Goal: Task Accomplishment & Management: Complete application form

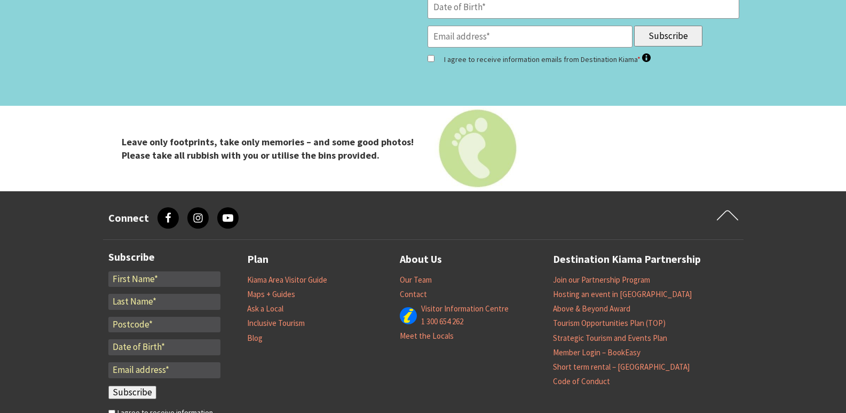
scroll to position [4430, 0]
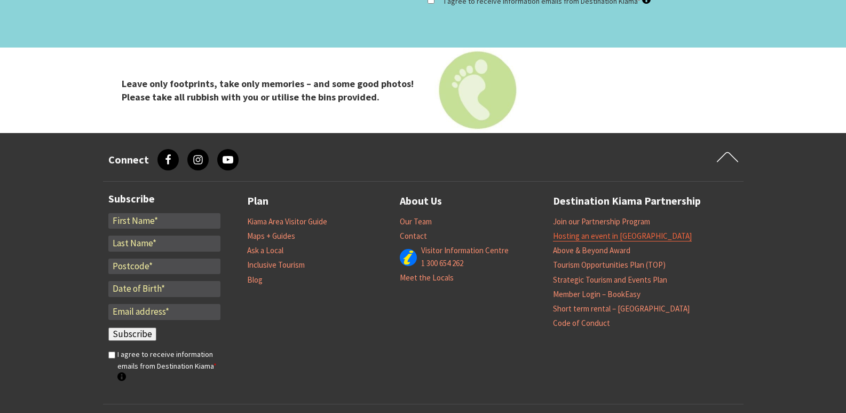
click at [583, 231] on link "Hosting an event in [GEOGRAPHIC_DATA]" at bounding box center [622, 236] width 139 height 11
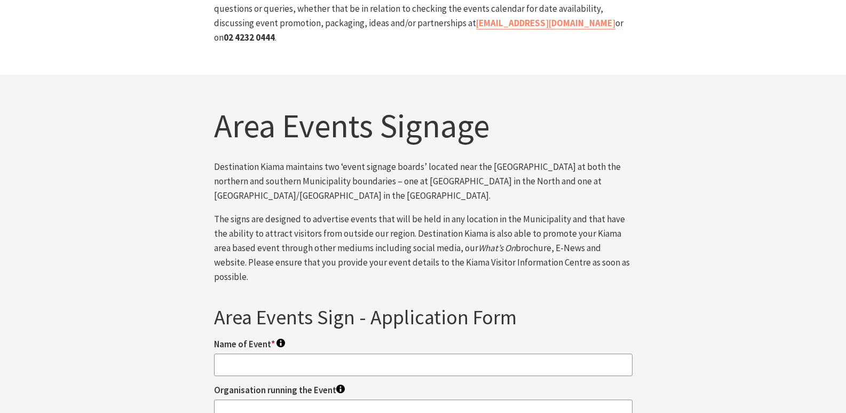
scroll to position [480, 0]
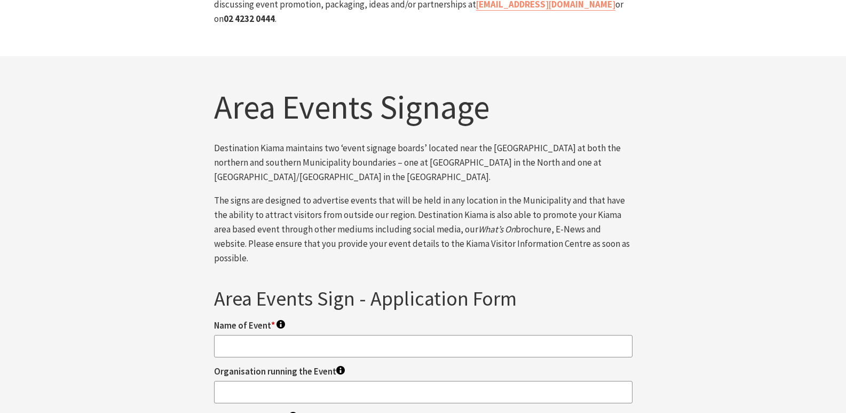
click at [259, 335] on input "Name of Event * To appear on your signs." at bounding box center [423, 346] width 418 height 22
click at [262, 335] on input "Name of Event * To appear on your signs." at bounding box center [423, 346] width 418 height 22
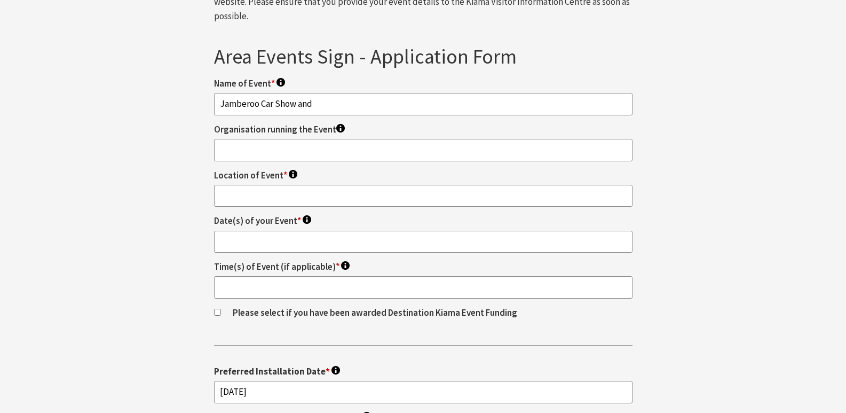
scroll to position [747, 0]
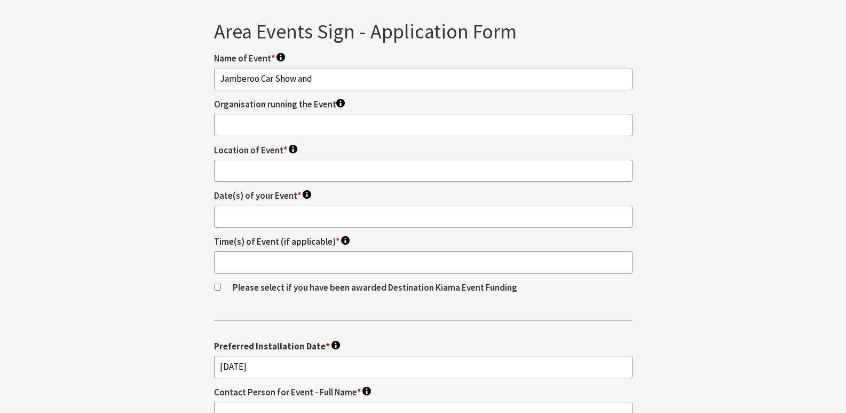
type input "Jamberoo Car Show and"
click at [218, 283] on input "Please select if you have been awarded Destination Kiama Event Funding" at bounding box center [217, 286] width 7 height 7
checkbox input "true"
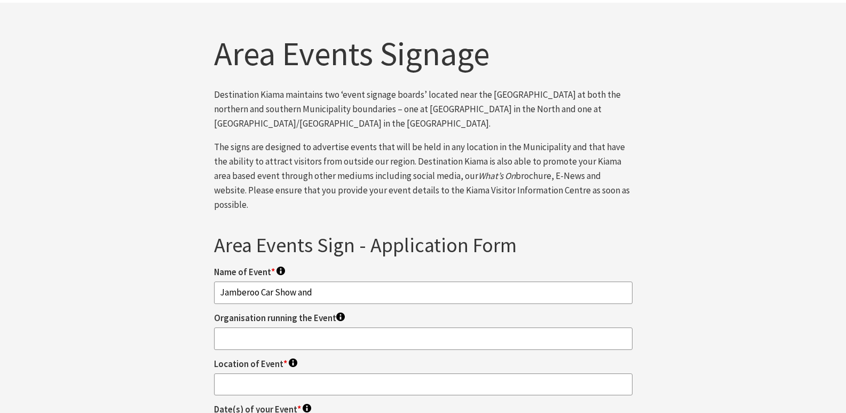
click at [337, 281] on input "Jamberoo Car Show and" at bounding box center [423, 292] width 418 height 22
type input "Jamberoo Car Show and Family Day"
click at [247, 327] on input "Organisation running the Event To appear on your signs." at bounding box center [423, 338] width 418 height 22
type input "Jamberoo Car Show Committee"
type input "Kevin Walsh Oval"
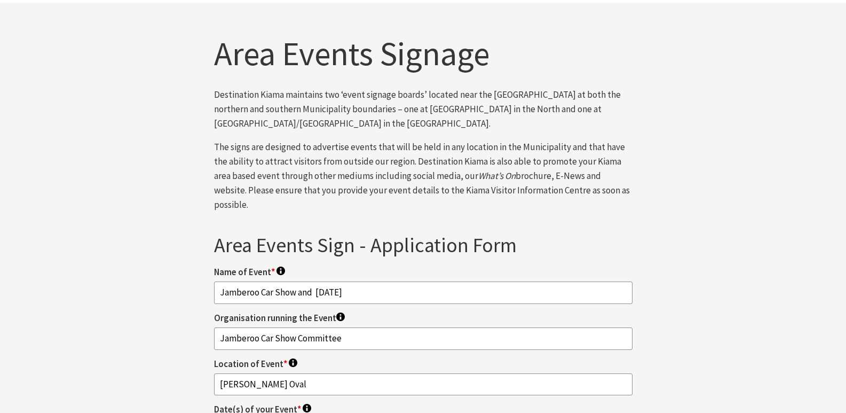
type input "Sunday 26 October 2025"
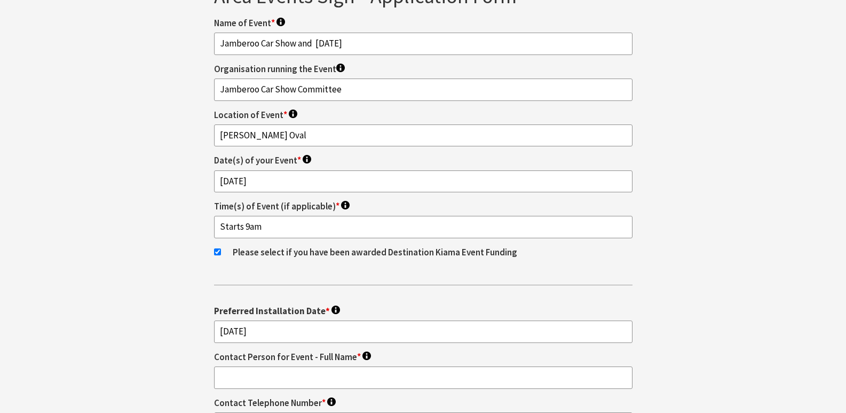
scroll to position [801, 0]
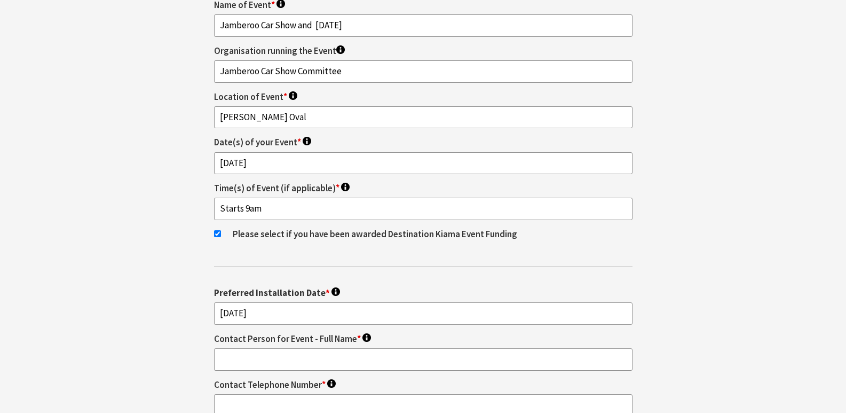
type input "Starts 9am"
click at [228, 302] on input "16/09/2025" at bounding box center [423, 313] width 418 height 22
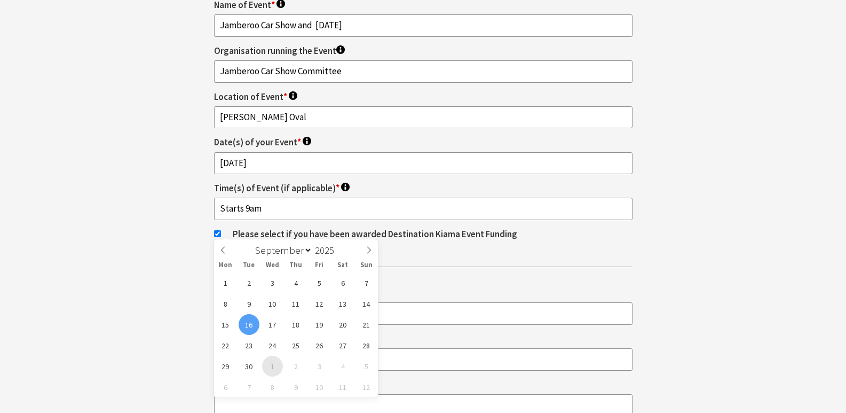
click at [270, 369] on span "1" at bounding box center [272, 365] width 21 height 21
type input "01/10/2025"
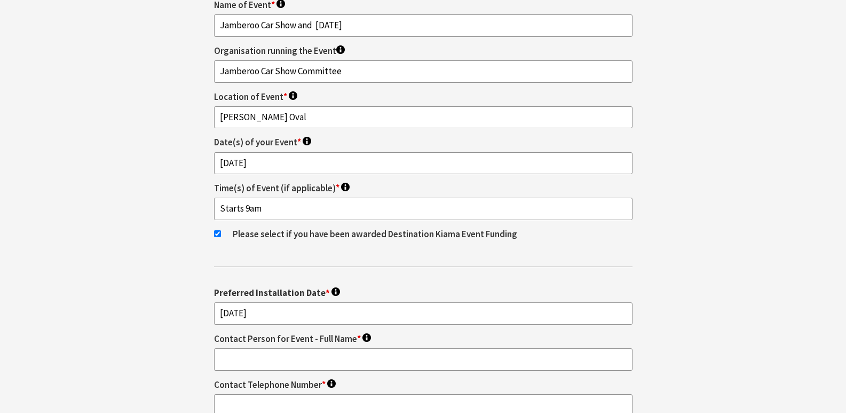
click at [244, 348] on input "Contact Person for Event - Full Name * This will not be publicised." at bounding box center [423, 359] width 418 height 22
type input "JACKIE Hall"
click at [274, 394] on input "Contact Telephone Number * This will not be publicised." at bounding box center [423, 405] width 418 height 22
type input "+61404042585"
type input "7A Minnamurra Lane"
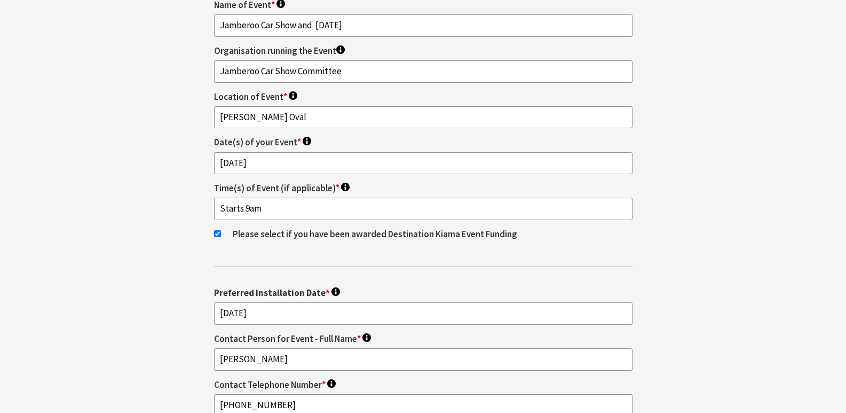
drag, startPoint x: 327, startPoint y: 364, endPoint x: 192, endPoint y: 367, distance: 134.5
click at [192, 367] on div "Area Events Sign - Application Form Fields marked with an * are required Name o…" at bounding box center [423, 409] width 640 height 926
type input "jackieh2574@gmail.com"
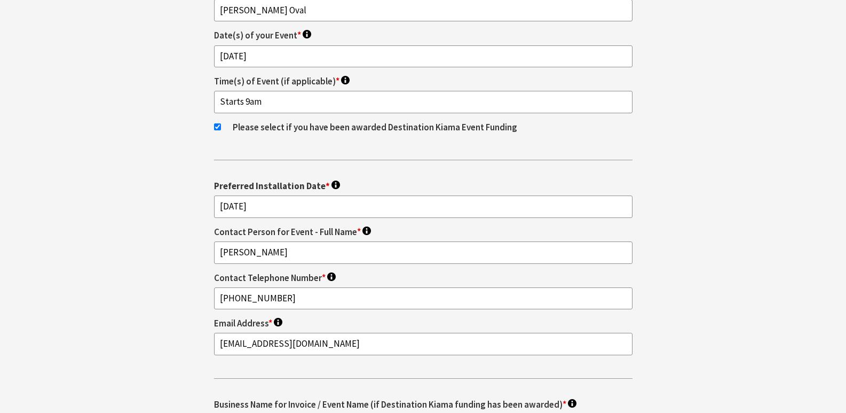
scroll to position [961, 0]
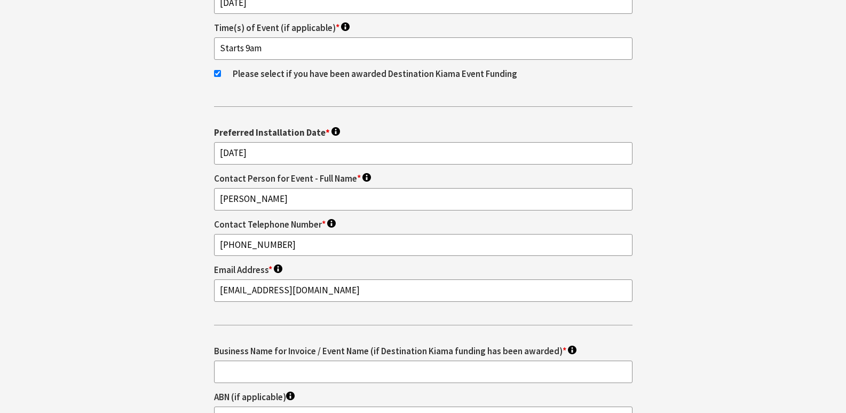
click at [267, 360] on input "Business Name for Invoice / Event Name (if Destination Kiama funding has been a…" at bounding box center [423, 371] width 418 height 22
type input "K"
type input "Jamberoo Car Show and Family Day"
click at [233, 406] on input "ABN (if applicable) This will not be publicised." at bounding box center [423, 417] width 418 height 22
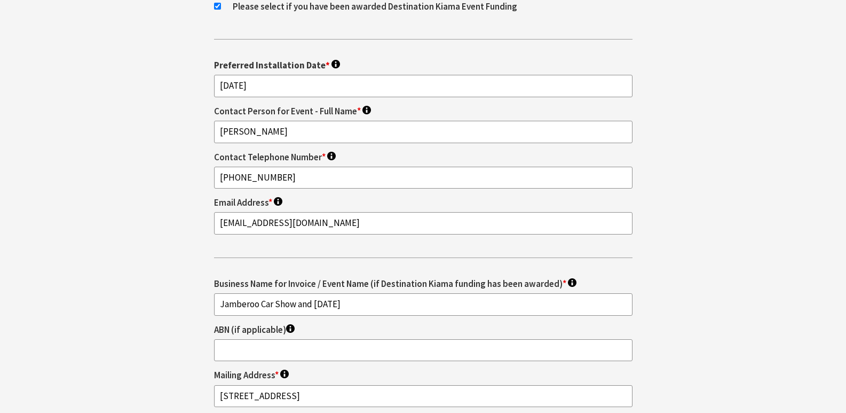
scroll to position [1067, 0]
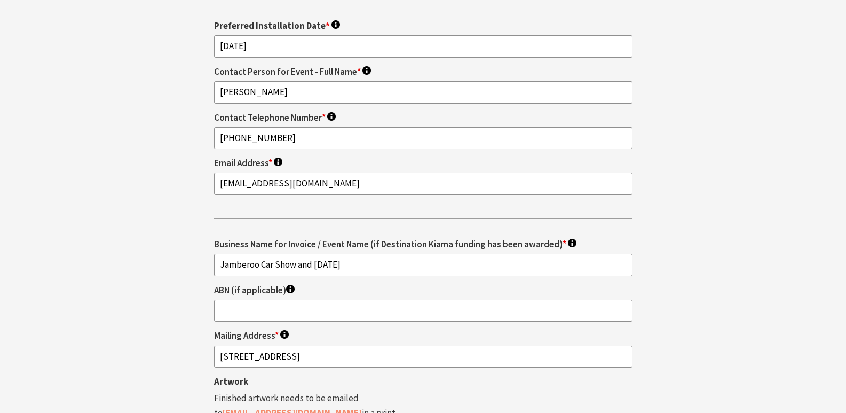
drag, startPoint x: 300, startPoint y: 270, endPoint x: 176, endPoint y: 268, distance: 123.8
click at [176, 268] on div "Area Events Sign - Application Form Fields marked with an * are required Name o…" at bounding box center [423, 142] width 640 height 926
click at [240, 299] on input "ABN (if applicable) This will not be publicised." at bounding box center [423, 310] width 418 height 22
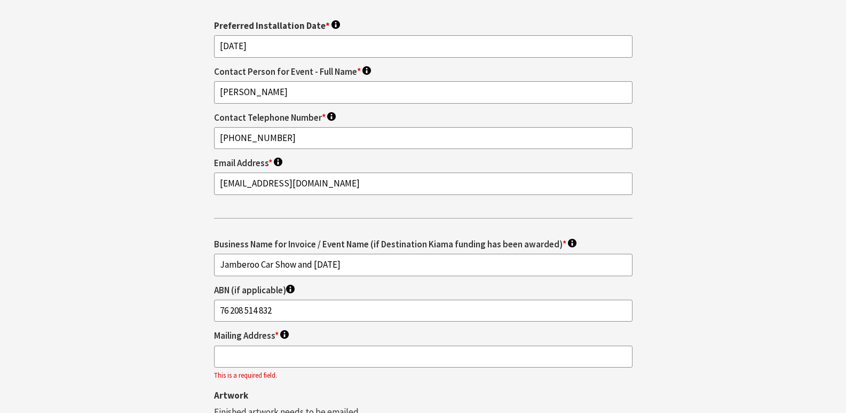
type input "76 208 514 832"
click at [241, 345] on input "Mailing Address * This will not be publicised." at bounding box center [423, 356] width 418 height 22
type input "7"
type input "p"
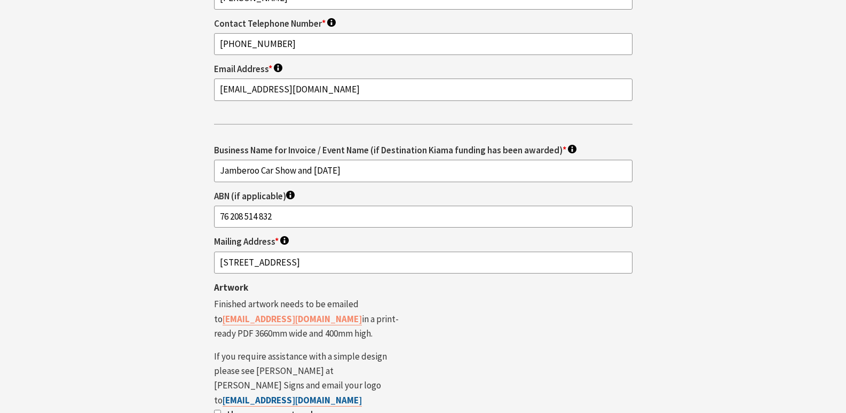
scroll to position [1228, 0]
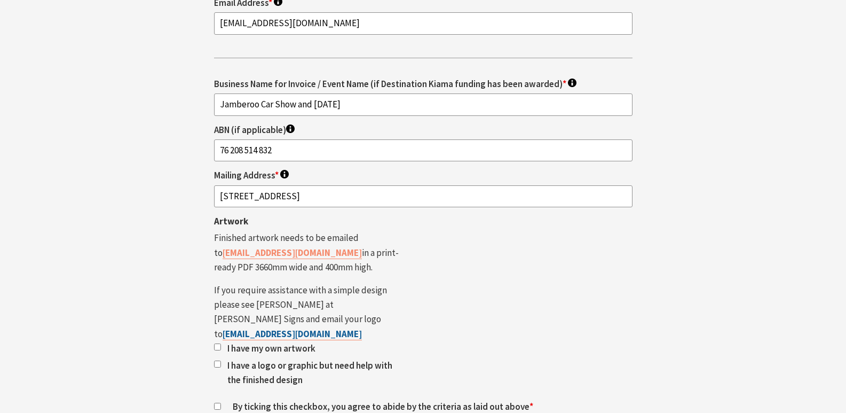
type input "7A Minnamurra Lane Jamberoo NSW 2533"
click at [216, 402] on input "By ticking this checkbox, you agree to abide by the criteria as laid out above *" at bounding box center [217, 405] width 7 height 7
click at [217, 402] on input "By ticking this checkbox, you agree to abide by the criteria as laid out above *" at bounding box center [217, 405] width 7 height 7
checkbox input "true"
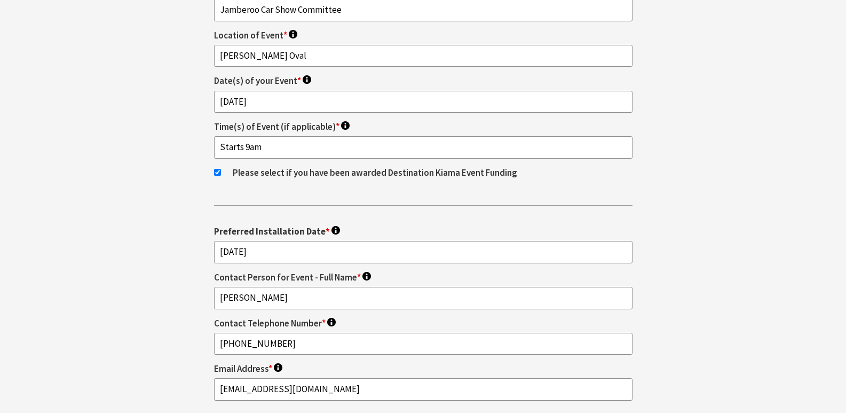
scroll to position [801, 0]
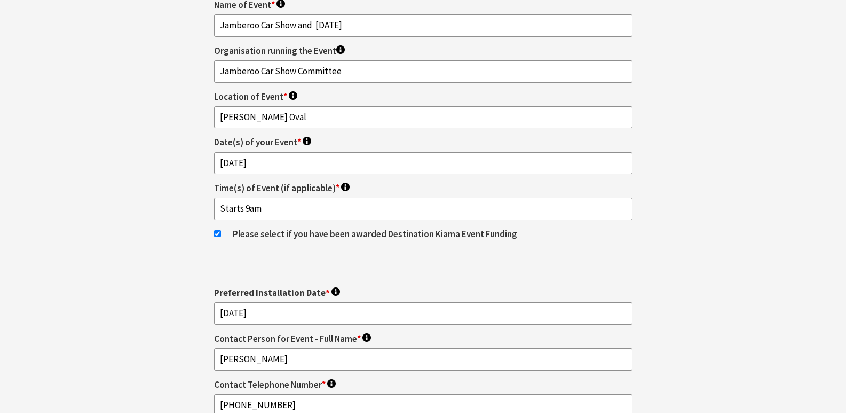
click at [276, 348] on input "JACKIE Hall" at bounding box center [423, 359] width 418 height 22
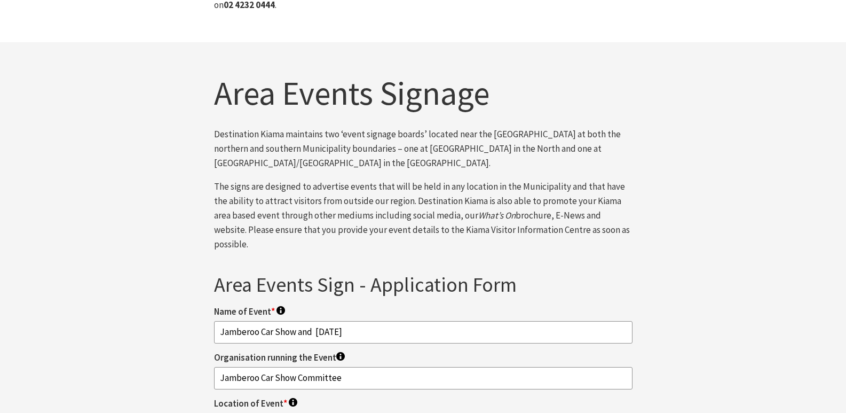
scroll to position [587, 0]
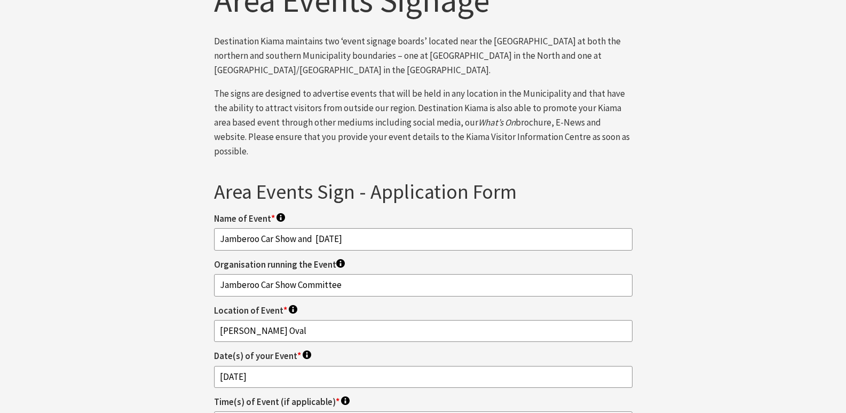
type input "JACKIE HALL"
click at [306, 320] on input "Kevin Walsh Oval" at bounding box center [423, 331] width 418 height 22
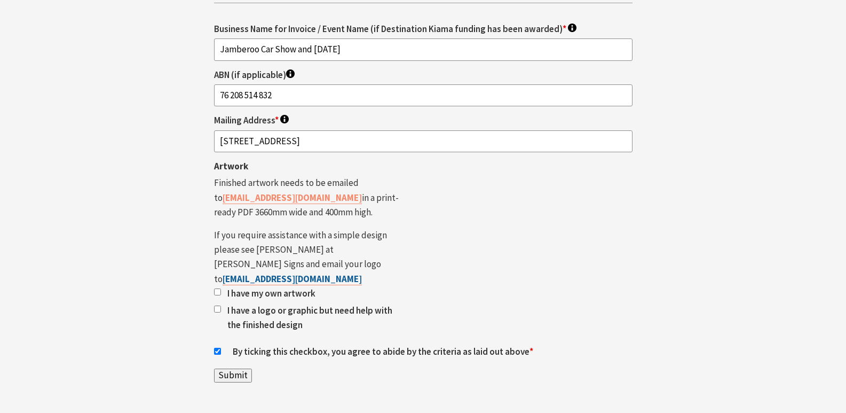
scroll to position [1334, 0]
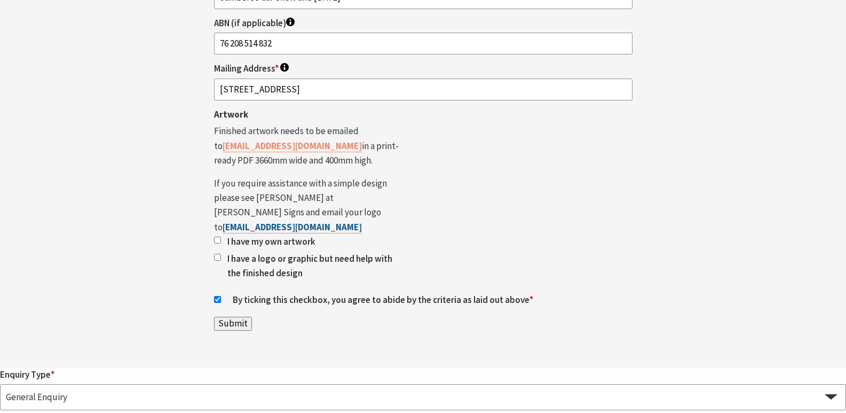
type input "Kevin Walsh Oval - please use existing artwork with new date of show"
click at [239, 234] on label "I have my own artwork" at bounding box center [314, 241] width 175 height 14
click at [221, 236] on input "I have my own artwork" at bounding box center [217, 239] width 7 height 7
checkbox input "true"
click at [227, 251] on label "I have a logo or graphic but need help with the finished design" at bounding box center [314, 265] width 175 height 29
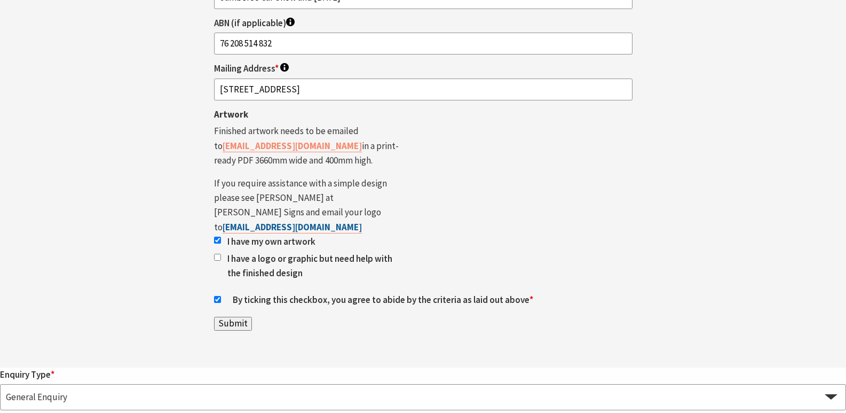
click at [221, 254] on input "I have a logo or graphic but need help with the finished design" at bounding box center [217, 257] width 7 height 7
click at [215, 254] on input "I have a logo or graphic but need help with the finished design" at bounding box center [217, 257] width 7 height 7
checkbox input "false"
click at [217, 236] on input "I have my own artwork" at bounding box center [217, 239] width 7 height 7
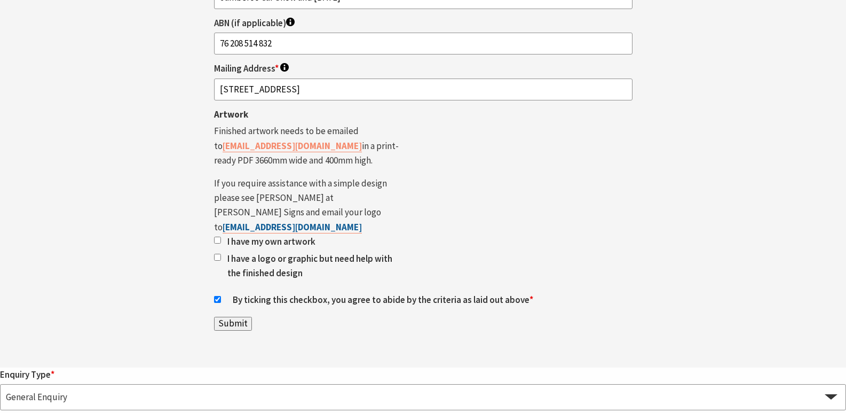
checkbox input "true"
click at [235, 316] on input "Submit" at bounding box center [233, 323] width 38 height 14
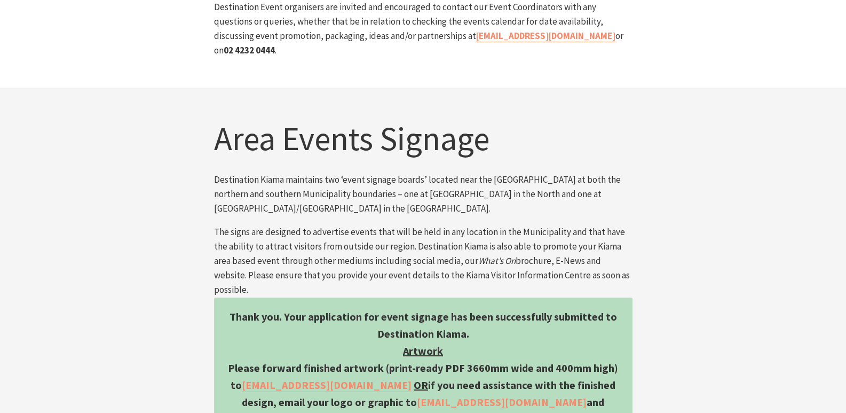
scroll to position [468, 0]
